Goal: Task Accomplishment & Management: Use online tool/utility

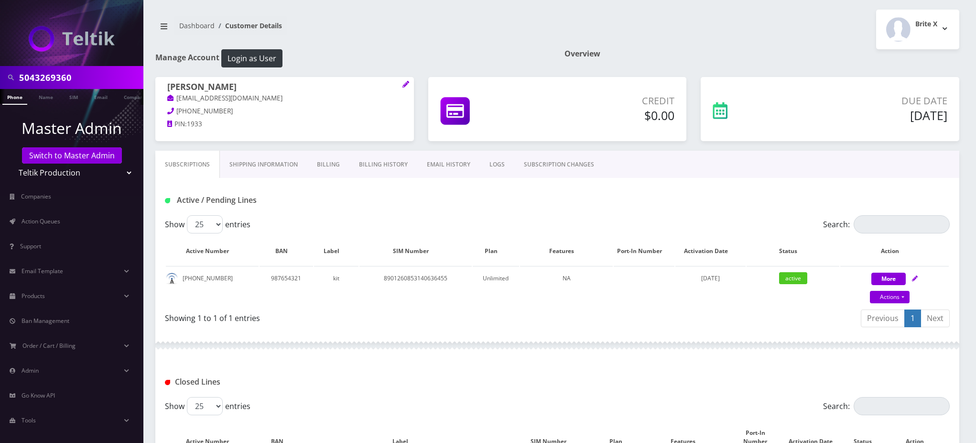
scroll to position [64, 0]
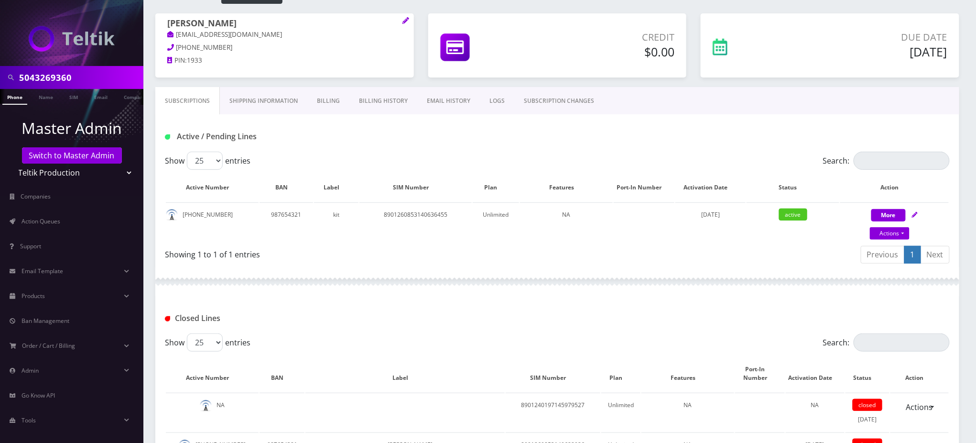
click at [78, 174] on select "Teltik Production My Link Mobile VennMobile Unlimited Advanced LTE Rexing Inc D…" at bounding box center [72, 173] width 122 height 18
click at [75, 157] on link "Switch to Master Admin" at bounding box center [72, 155] width 100 height 16
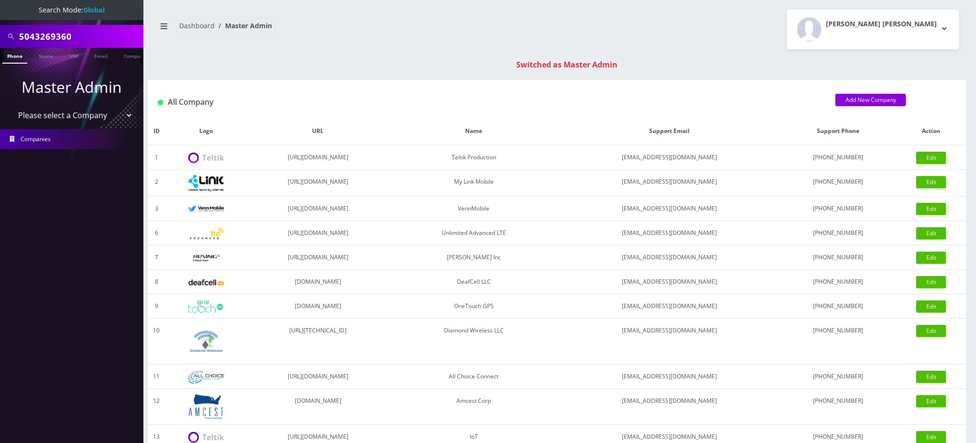
drag, startPoint x: 75, startPoint y: 33, endPoint x: 0, endPoint y: 10, distance: 78.0
click at [0, 12] on nav "Search Mode: Global 5043269360 Phone Name SIM Email Company Customer Master Adm…" at bounding box center [71, 221] width 143 height 443
paste input "[PHONE_NUMBER]"
type input "9293210350"
click at [12, 57] on link "Phone" at bounding box center [14, 56] width 25 height 16
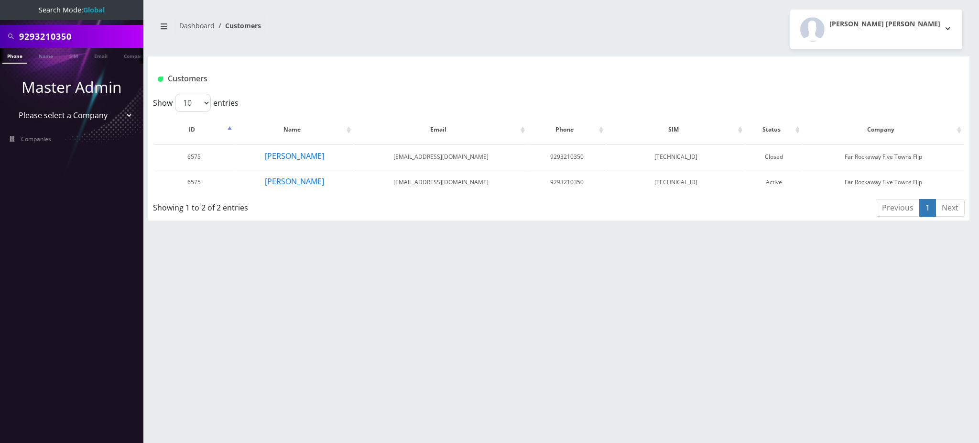
scroll to position [0, 4]
click at [292, 155] on button "[PERSON_NAME]" at bounding box center [294, 156] width 60 height 12
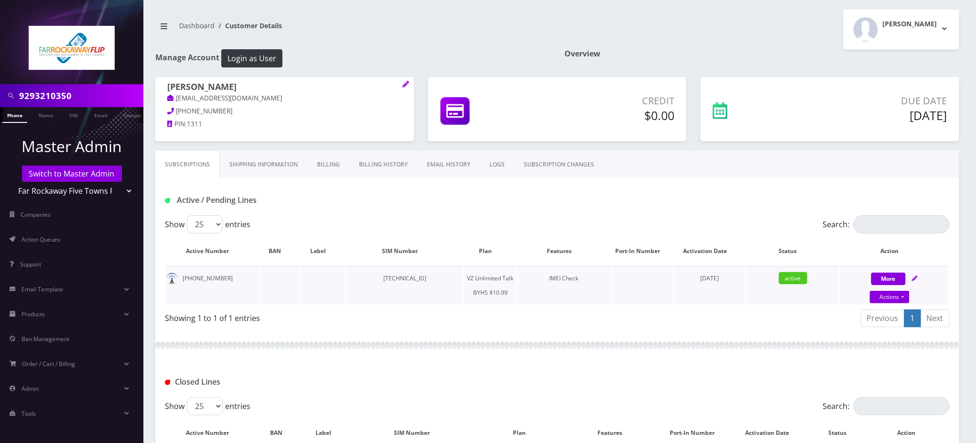
click at [407, 275] on td "[TECHNICAL_ID]" at bounding box center [405, 285] width 117 height 39
copy td "[TECHNICAL_ID]"
